Goal: Book appointment/travel/reservation

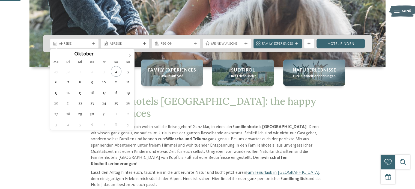
click at [82, 46] on span "Anreise" at bounding box center [74, 43] width 31 height 5
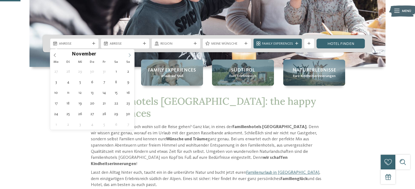
click at [130, 56] on icon at bounding box center [130, 55] width 4 height 4
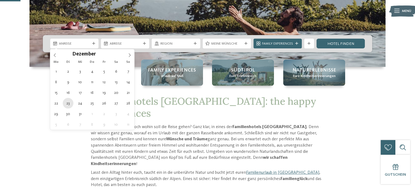
type div "[DATE]"
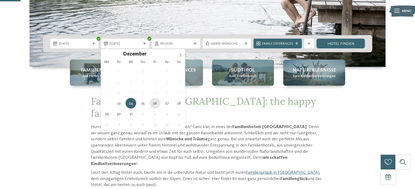
type div "[DATE]"
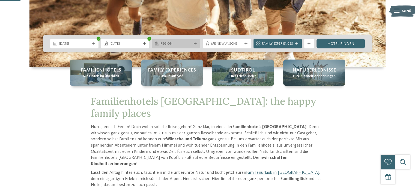
click at [182, 48] on div "Region" at bounding box center [176, 44] width 48 height 10
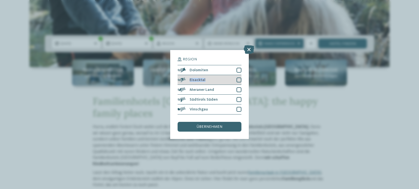
drag, startPoint x: 240, startPoint y: 72, endPoint x: 239, endPoint y: 80, distance: 8.2
click at [239, 80] on div "Dolomiten [GEOGRAPHIC_DATA]" at bounding box center [209, 89] width 64 height 49
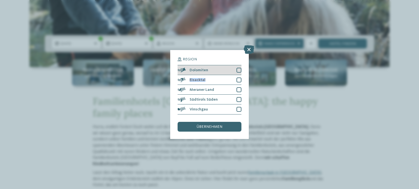
click at [239, 70] on div at bounding box center [238, 70] width 5 height 5
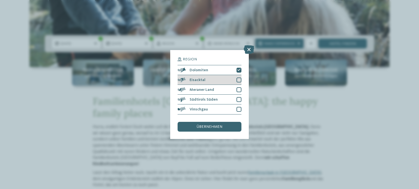
click at [239, 83] on div "Eisacktal" at bounding box center [209, 80] width 64 height 10
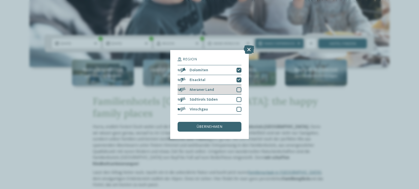
click at [239, 90] on div at bounding box center [238, 90] width 5 height 5
click at [239, 100] on div at bounding box center [238, 99] width 5 height 5
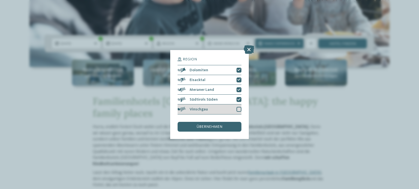
click at [239, 109] on div at bounding box center [238, 109] width 5 height 5
click at [227, 124] on div "übernehmen" at bounding box center [209, 127] width 64 height 10
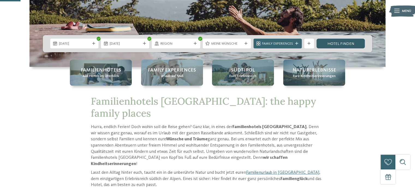
click at [334, 47] on link "Hotel finden" at bounding box center [340, 44] width 48 height 10
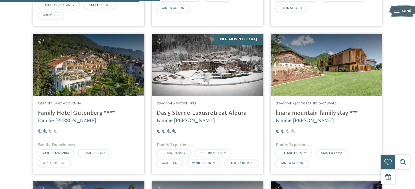
scroll to position [482, 0]
